Goal: Check status: Check status

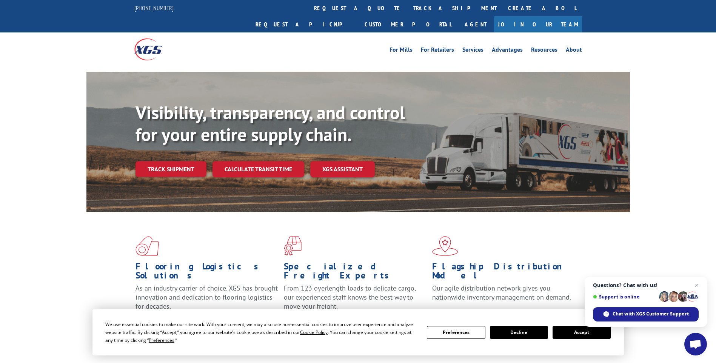
click at [568, 329] on button "Accept" at bounding box center [581, 332] width 58 height 13
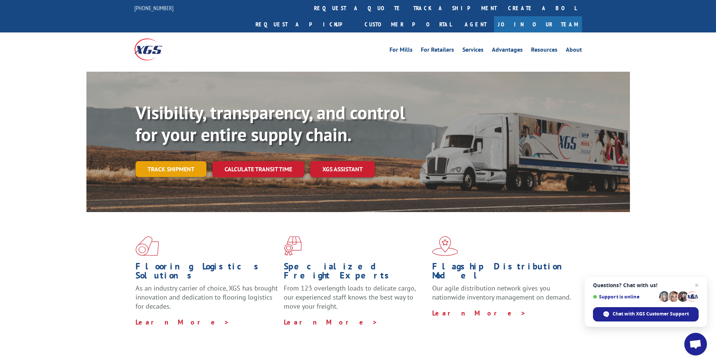
click at [137, 161] on link "Track shipment" at bounding box center [170, 169] width 71 height 16
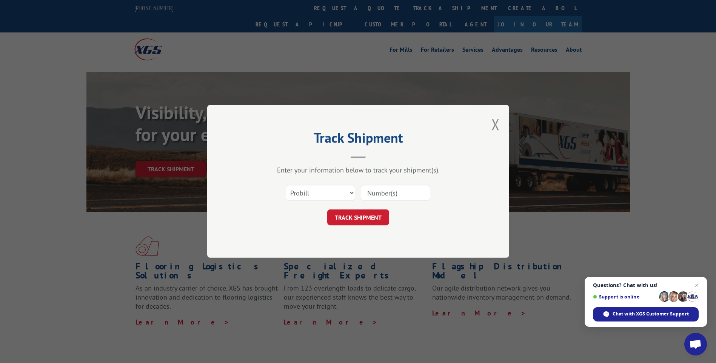
click at [403, 188] on input at bounding box center [395, 193] width 69 height 16
type input "17058278"
click at [373, 220] on button "TRACK SHIPMENT" at bounding box center [358, 218] width 62 height 16
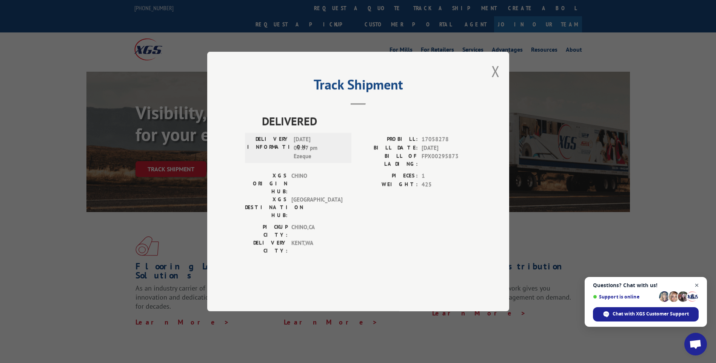
click at [698, 284] on span "Close chat" at bounding box center [696, 285] width 9 height 9
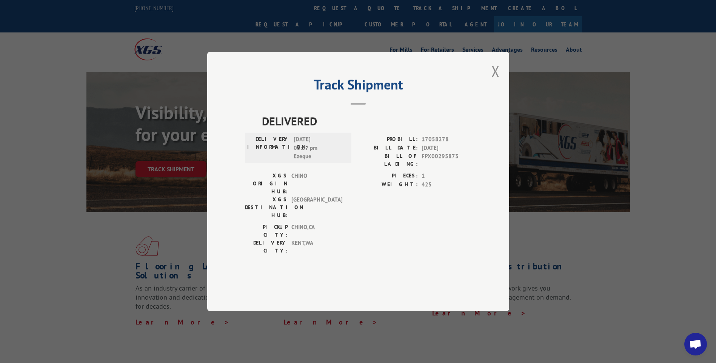
click at [317, 161] on span "[DATE] 05:57 pm Ezeque" at bounding box center [319, 148] width 51 height 26
click at [496, 81] on button "Close modal" at bounding box center [495, 71] width 8 height 20
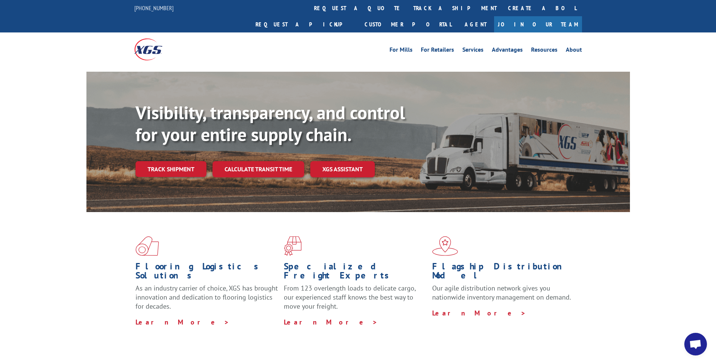
click at [153, 143] on div "Visibility, transparency, and control for your entire supply chain. Track shipm…" at bounding box center [382, 154] width 494 height 105
click at [158, 161] on link "Track shipment" at bounding box center [170, 169] width 71 height 16
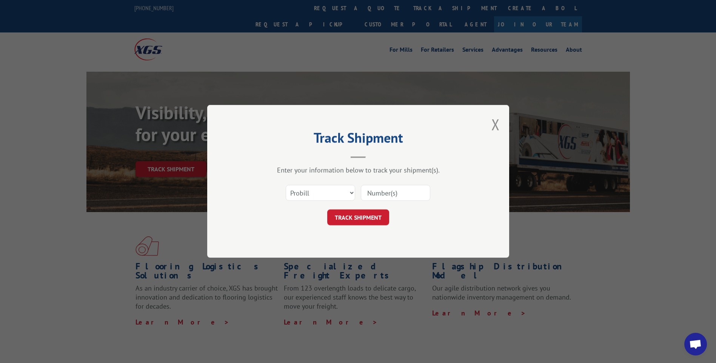
click at [421, 197] on input at bounding box center [395, 193] width 69 height 16
paste input "17501672"
type input "17501672"
click at [388, 216] on button "TRACK SHIPMENT" at bounding box center [358, 218] width 62 height 16
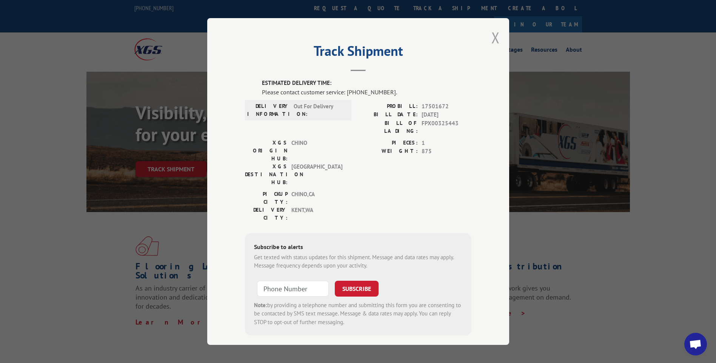
click at [497, 33] on button "Close modal" at bounding box center [495, 38] width 8 height 20
